Goal: Transaction & Acquisition: Subscribe to service/newsletter

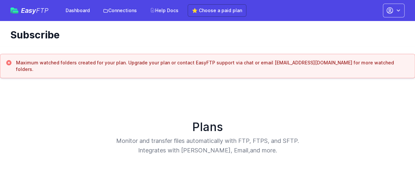
click at [38, 8] on span "FTP" at bounding box center [42, 11] width 12 height 8
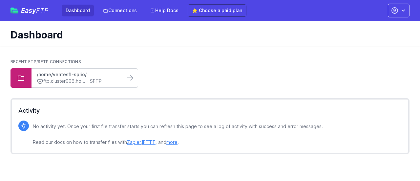
click at [85, 76] on link "/home/ventesfl-splio/" at bounding box center [78, 74] width 83 height 7
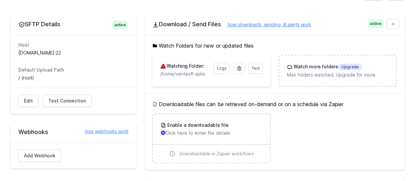
scroll to position [66, 0]
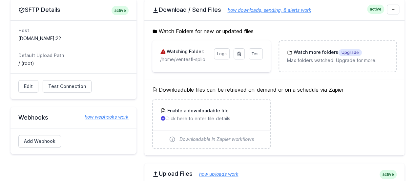
click at [164, 51] on icon at bounding box center [164, 51] width 6 height 5
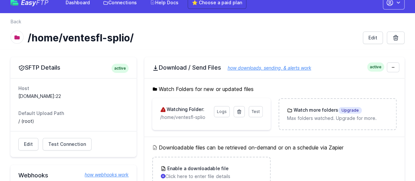
scroll to position [0, 0]
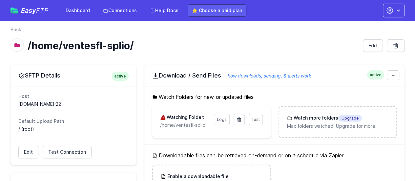
click at [215, 12] on link "⭐ Choose a paid plan" at bounding box center [217, 10] width 59 height 12
